Goal: Task Accomplishment & Management: Manage account settings

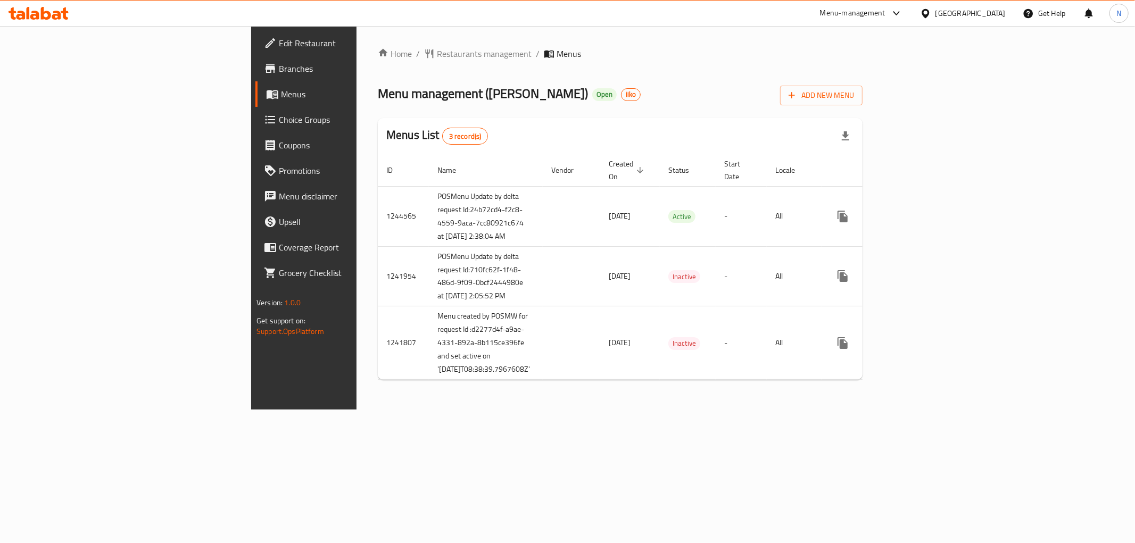
click at [654, 92] on div "Menu management ( [PERSON_NAME] ) Open iiko Add New Menu" at bounding box center [620, 93] width 485 height 24
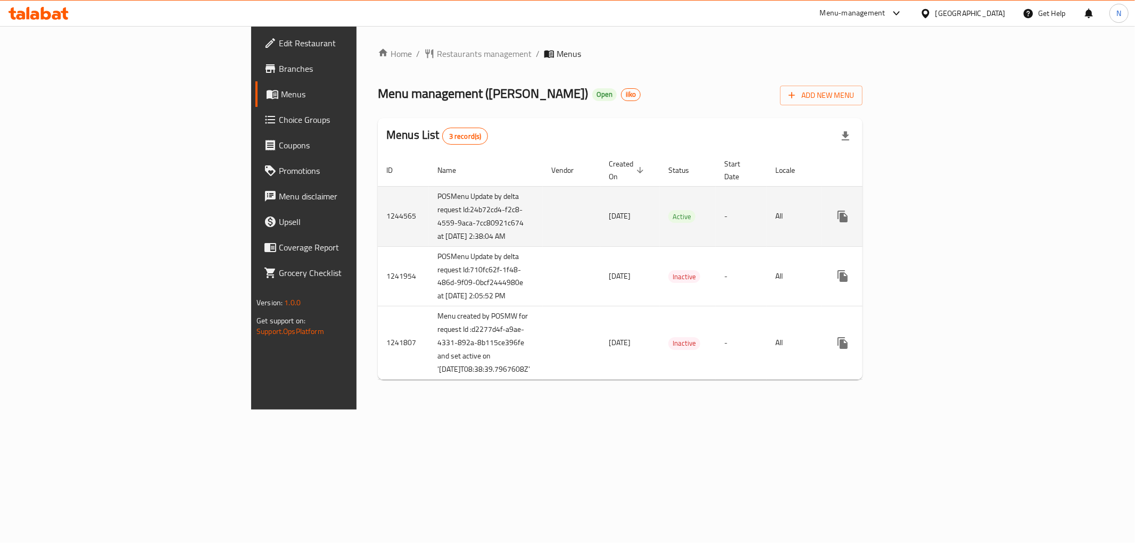
click at [926, 216] on icon "enhanced table" at bounding box center [919, 216] width 13 height 13
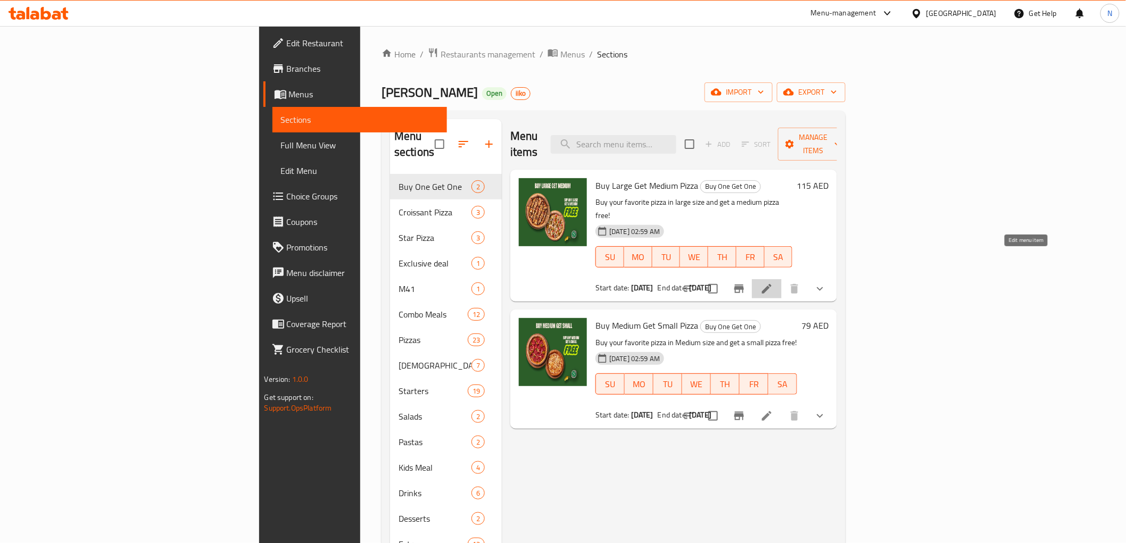
click at [773, 283] on icon at bounding box center [767, 289] width 13 height 13
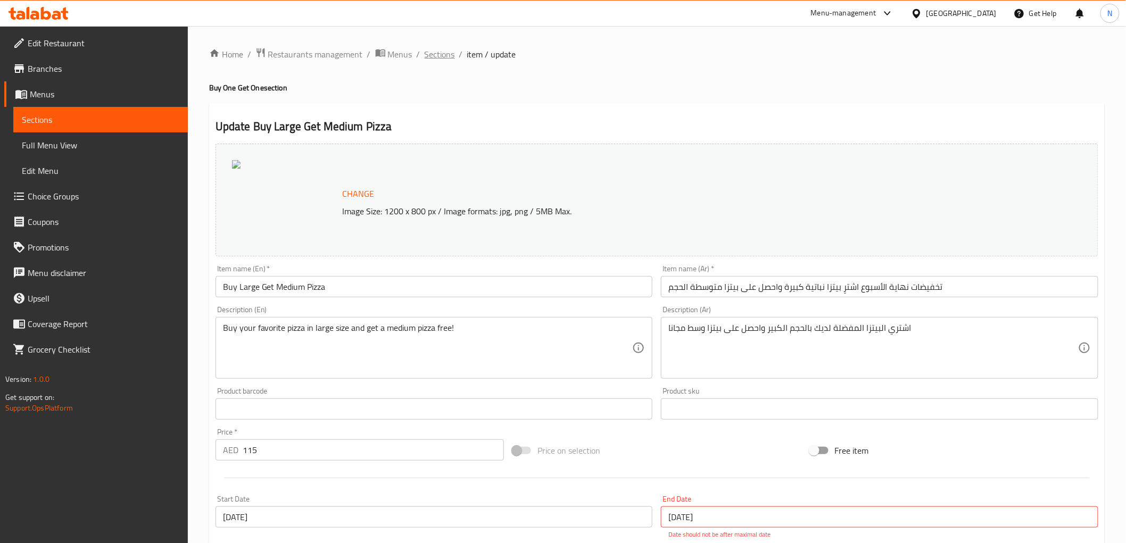
click at [432, 55] on span "Sections" at bounding box center [440, 54] width 30 height 13
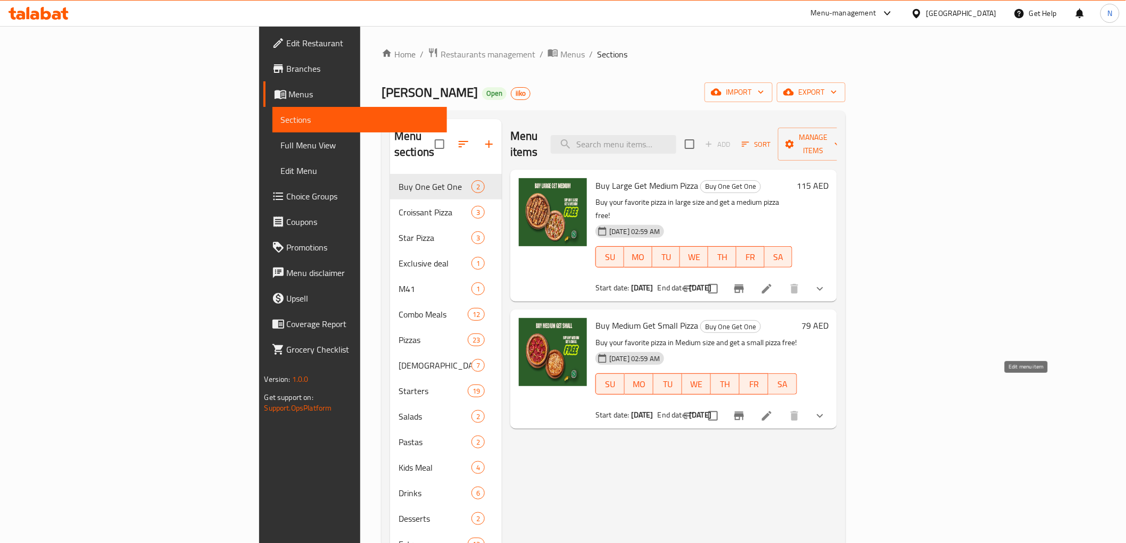
click at [773, 410] on icon at bounding box center [767, 416] width 13 height 13
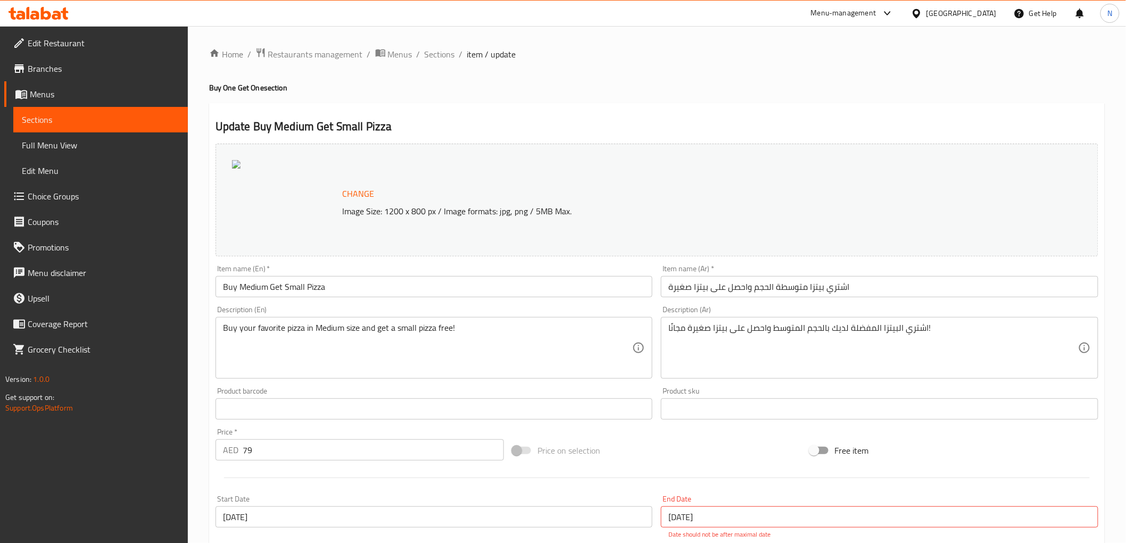
click at [689, 67] on div "Home / Restaurants management / Menus / Sections / item / update Buy One Get On…" at bounding box center [657, 402] width 896 height 710
click at [322, 54] on span "Restaurants management" at bounding box center [315, 54] width 95 height 13
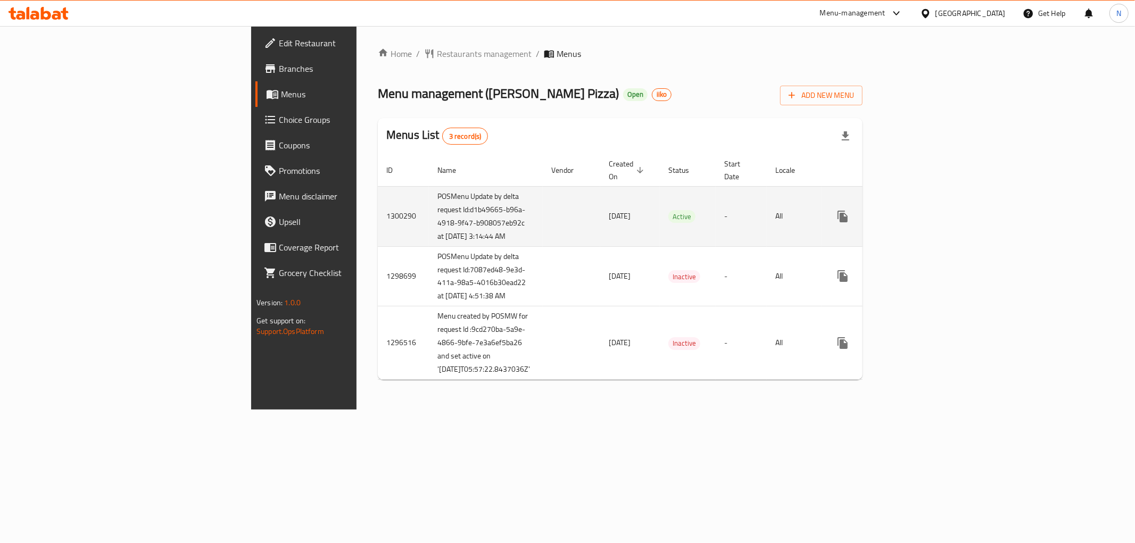
click at [924, 217] on icon "enhanced table" at bounding box center [920, 217] width 10 height 10
click at [926, 220] on icon "enhanced table" at bounding box center [919, 216] width 13 height 13
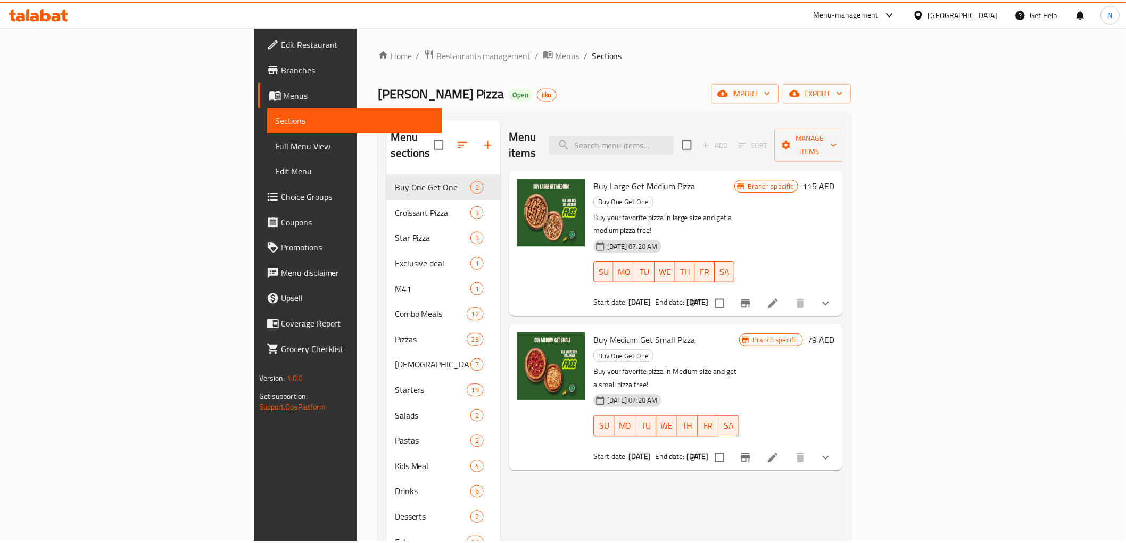
scroll to position [149, 0]
